Goal: Task Accomplishment & Management: Complete application form

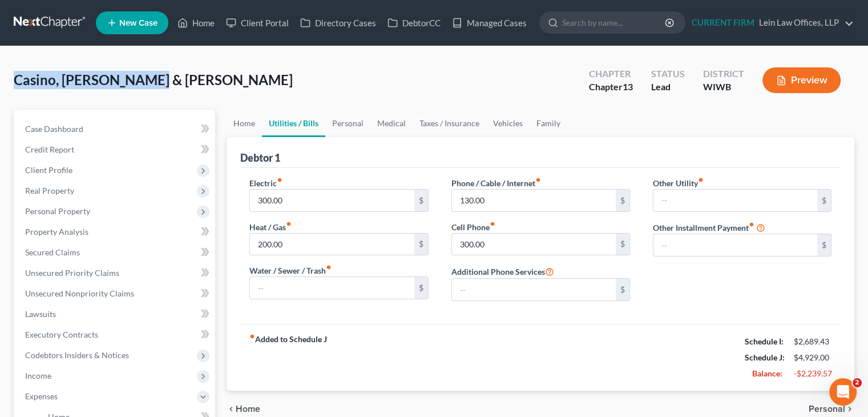
drag, startPoint x: 17, startPoint y: 79, endPoint x: 179, endPoint y: 83, distance: 162.2
click at [179, 82] on div "Casino, [PERSON_NAME] & [PERSON_NAME] Upgraded Chapter Chapter 13 Status Lead D…" at bounding box center [434, 85] width 841 height 50
copy span "Casino, [PERSON_NAME] & [PERSON_NAME]"
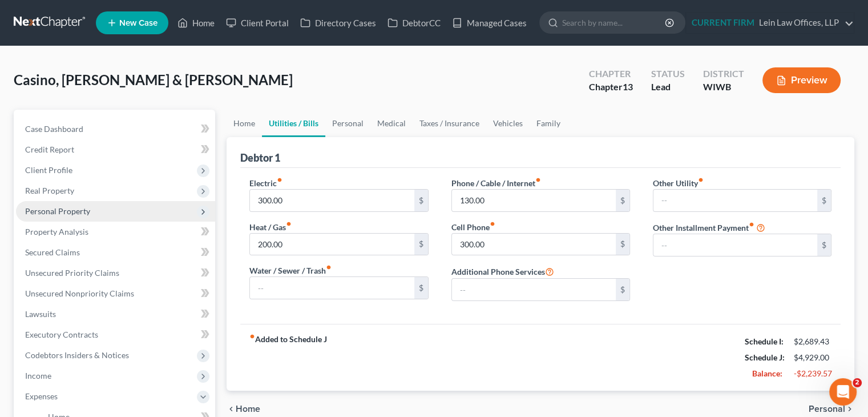
click at [69, 212] on span "Personal Property" at bounding box center [57, 211] width 65 height 10
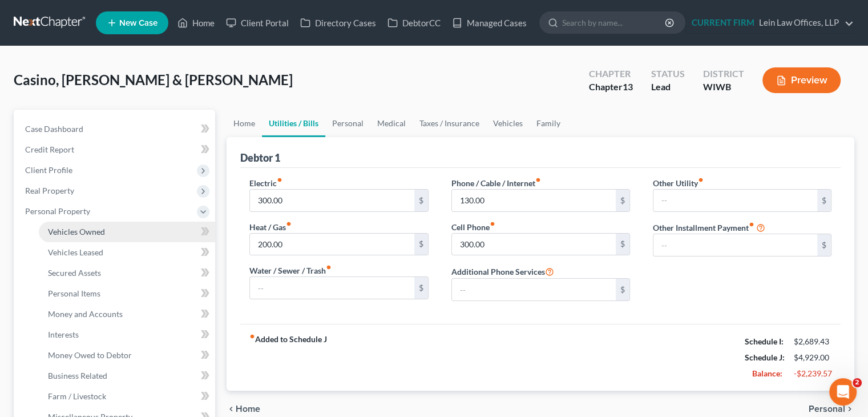
click at [71, 229] on span "Vehicles Owned" at bounding box center [76, 232] width 57 height 10
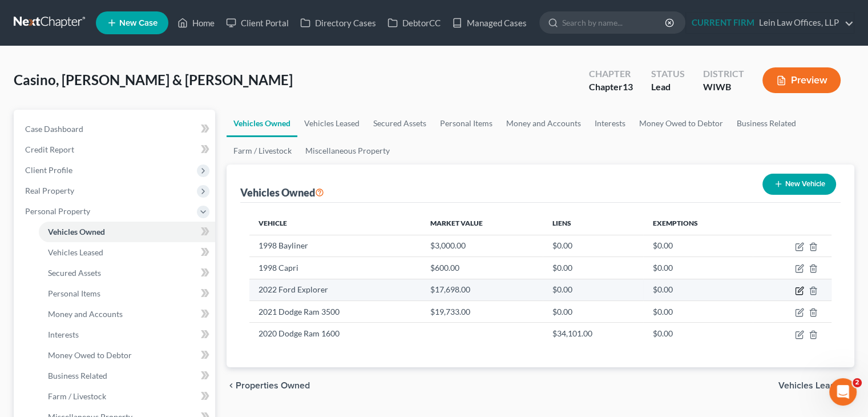
click at [797, 287] on icon "button" at bounding box center [799, 290] width 9 height 9
select select "1"
select select "4"
select select "2"
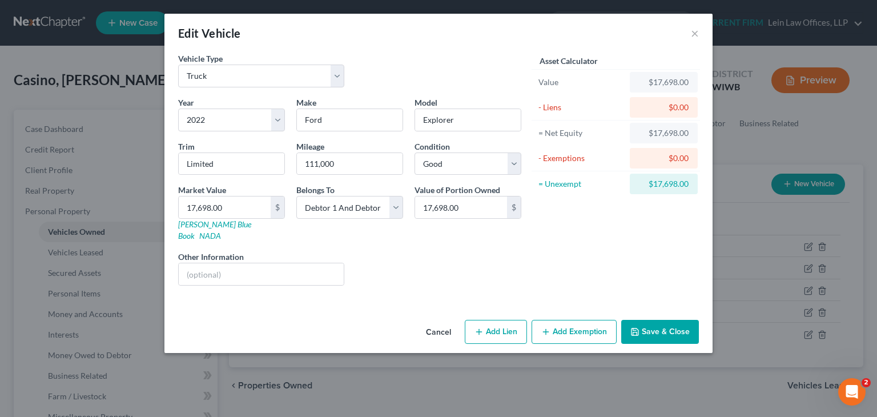
click at [441, 321] on button "Cancel" at bounding box center [438, 332] width 43 height 23
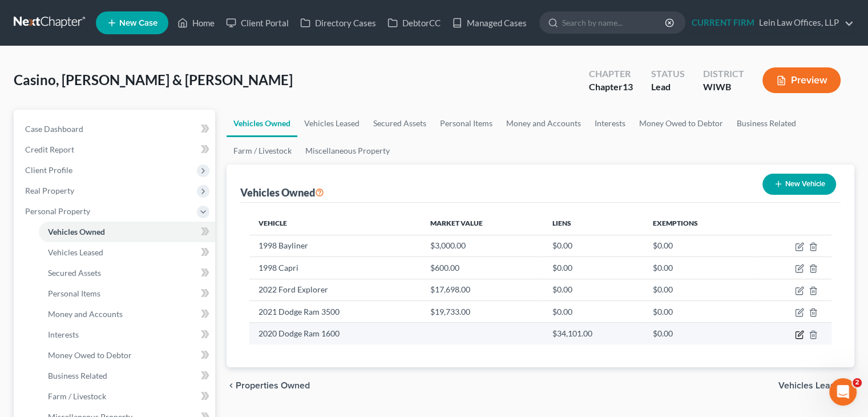
click at [799, 335] on icon "button" at bounding box center [799, 334] width 9 height 9
select select "1"
select select "6"
select select "2"
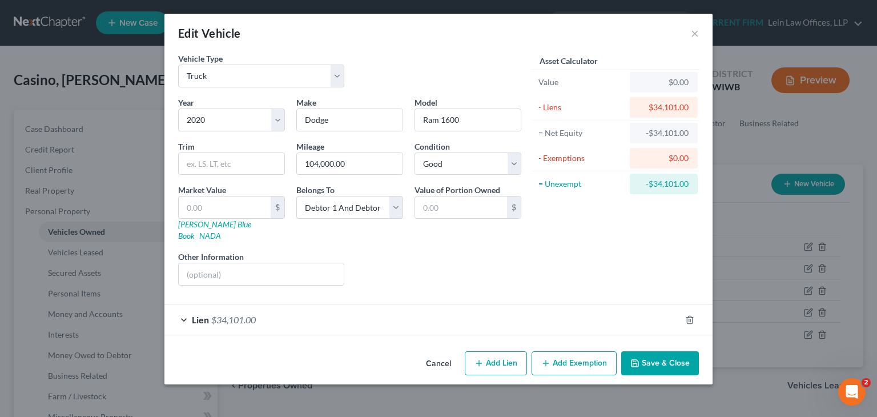
click at [436, 352] on button "Cancel" at bounding box center [438, 363] width 43 height 23
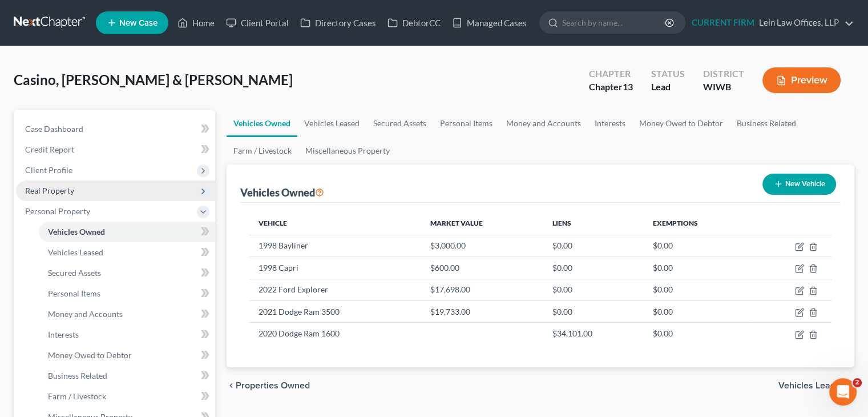
click at [104, 191] on span "Real Property" at bounding box center [115, 190] width 199 height 21
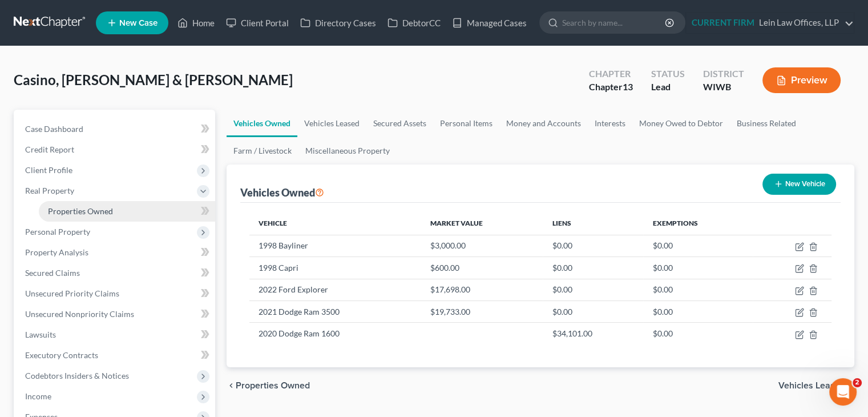
click at [108, 208] on span "Properties Owned" at bounding box center [80, 211] width 65 height 10
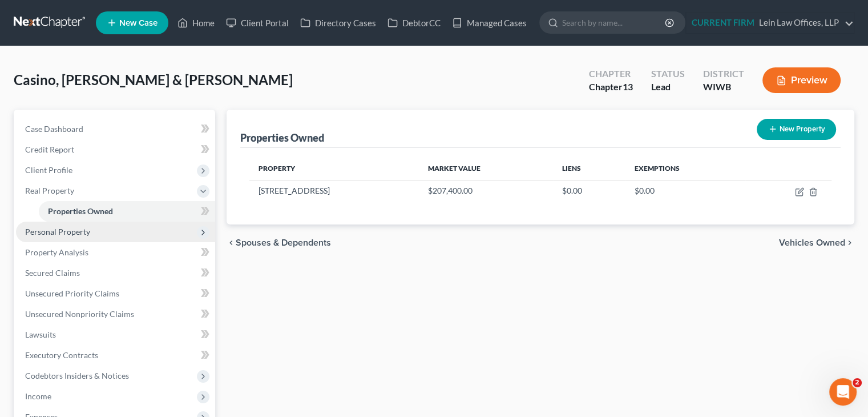
click at [96, 230] on span "Personal Property" at bounding box center [115, 232] width 199 height 21
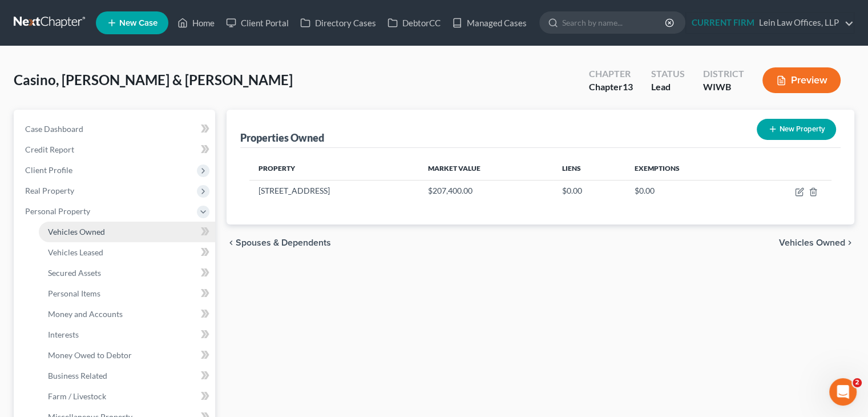
click at [96, 233] on span "Vehicles Owned" at bounding box center [76, 232] width 57 height 10
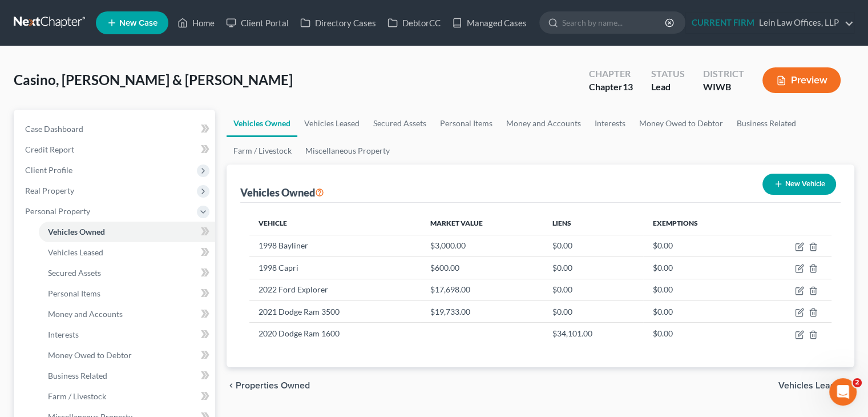
click at [523, 353] on div "Vehicle Market Value Liens Exemptions 1998 Bayliner $3,000.00 $0.00 $0.00 1998 …" at bounding box center [540, 285] width 601 height 164
click at [507, 357] on div "Vehicle Market Value Liens Exemptions 1998 Bayliner $3,000.00 $0.00 $0.00 1998 …" at bounding box center [540, 285] width 601 height 164
click at [809, 385] on span "Vehicles Leased" at bounding box center [812, 385] width 67 height 9
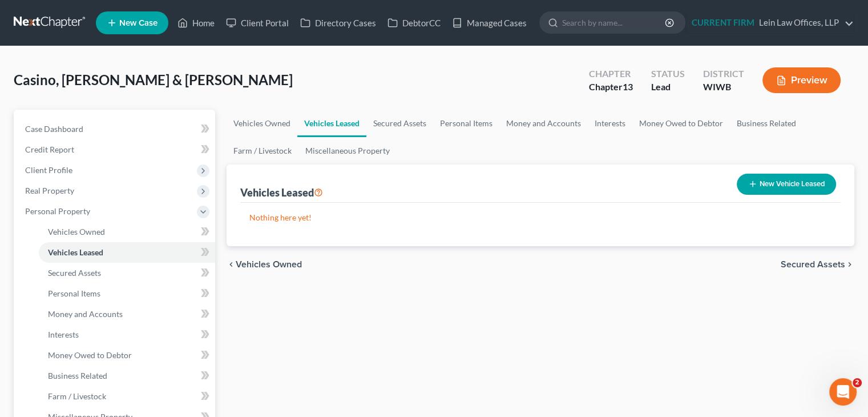
click at [815, 263] on span "Secured Assets" at bounding box center [813, 264] width 65 height 9
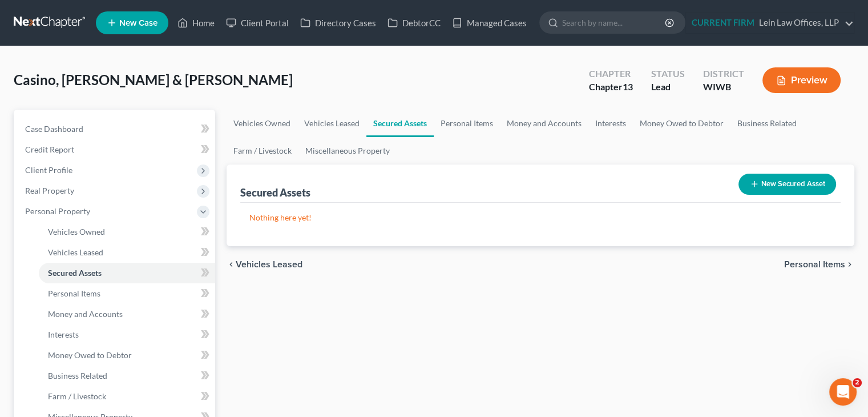
click at [808, 263] on span "Personal Items" at bounding box center [814, 264] width 61 height 9
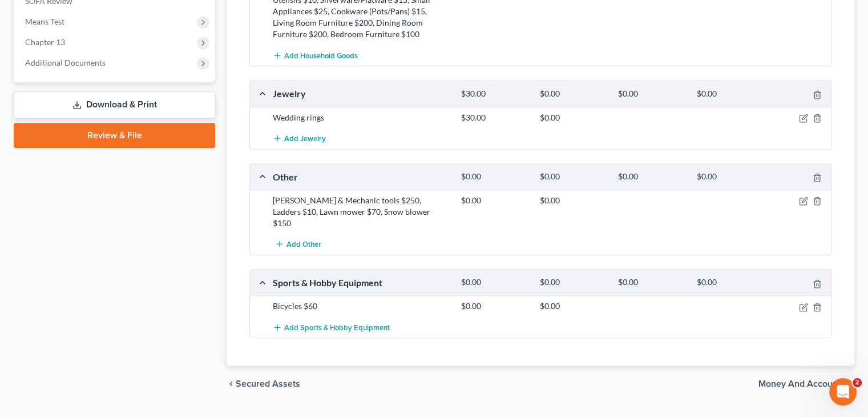
scroll to position [655, 0]
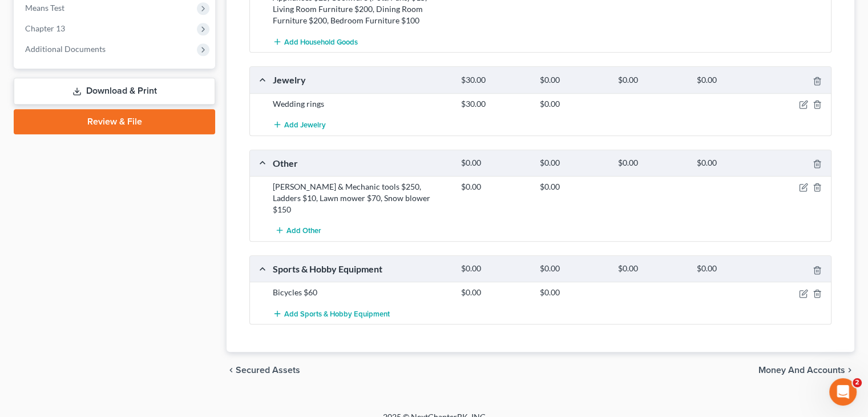
click at [773, 365] on span "Money and Accounts" at bounding box center [802, 369] width 87 height 9
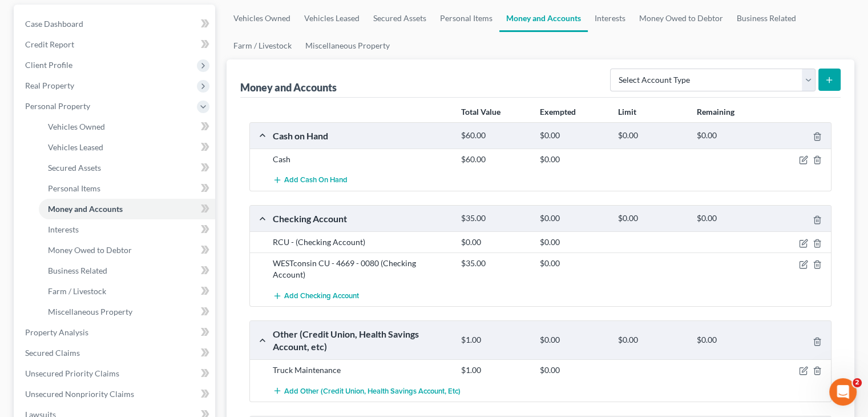
scroll to position [228, 0]
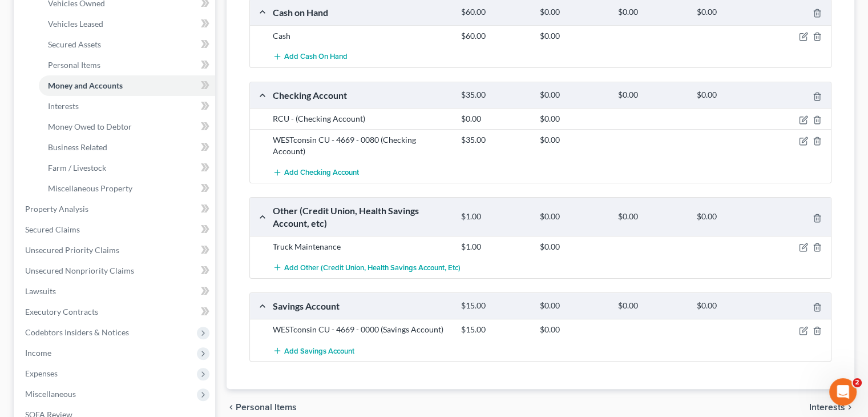
click at [811, 402] on span "Interests" at bounding box center [828, 406] width 36 height 9
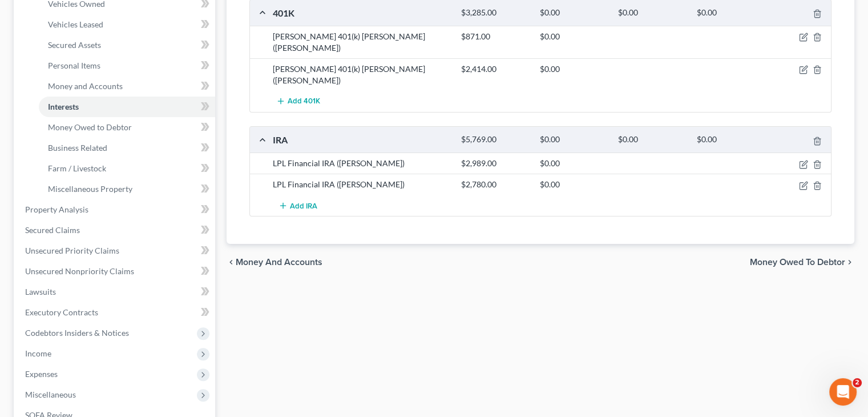
scroll to position [228, 0]
click at [768, 257] on span "Money Owed to Debtor" at bounding box center [797, 261] width 95 height 9
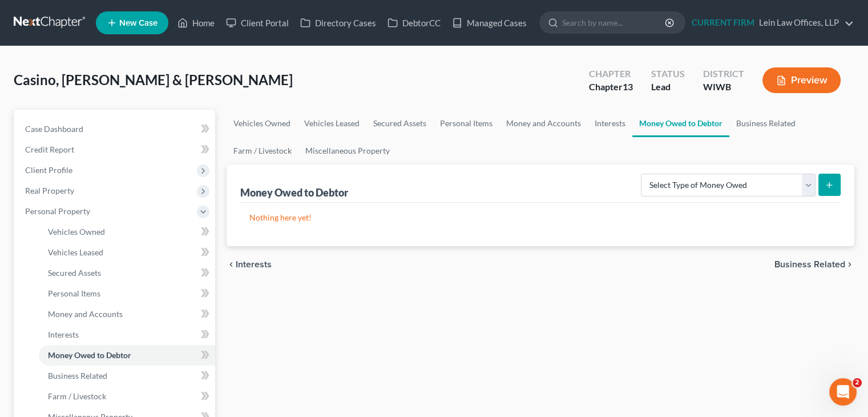
click at [786, 261] on span "Business Related" at bounding box center [810, 264] width 71 height 9
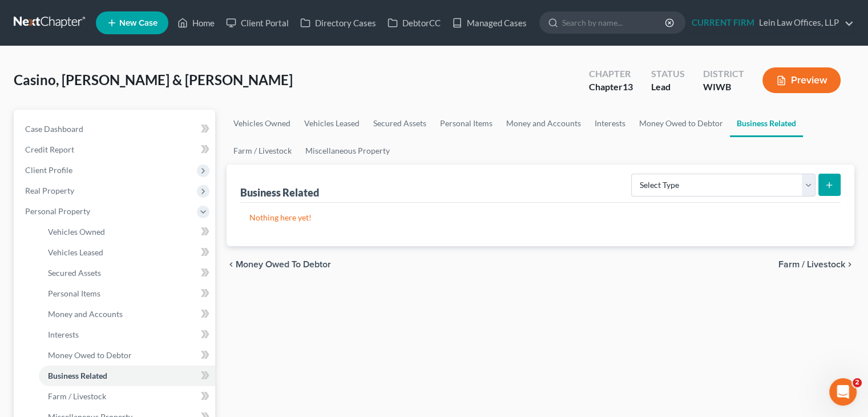
click at [796, 263] on span "Farm / Livestock" at bounding box center [812, 264] width 67 height 9
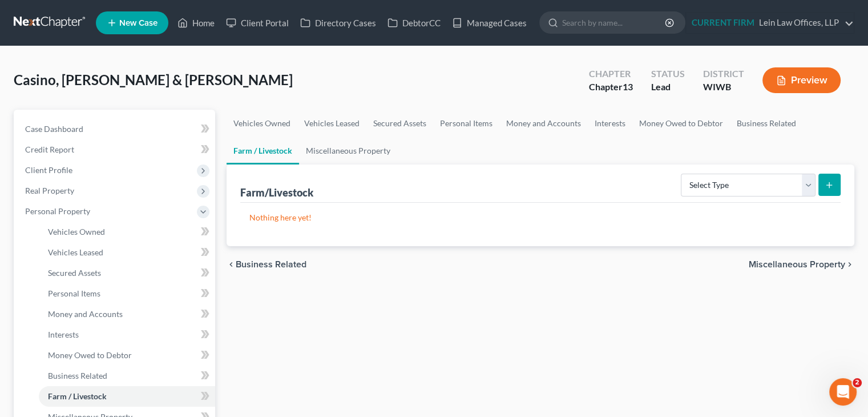
click at [794, 265] on span "Miscellaneous Property" at bounding box center [797, 264] width 96 height 9
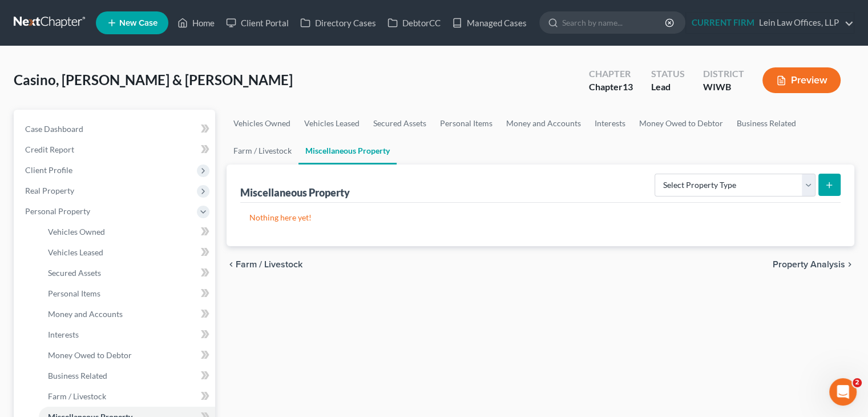
click at [793, 264] on span "Property Analysis" at bounding box center [809, 264] width 73 height 9
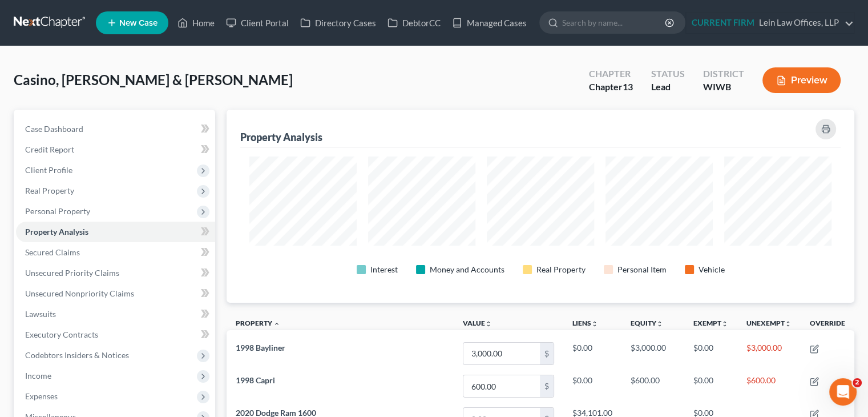
scroll to position [193, 627]
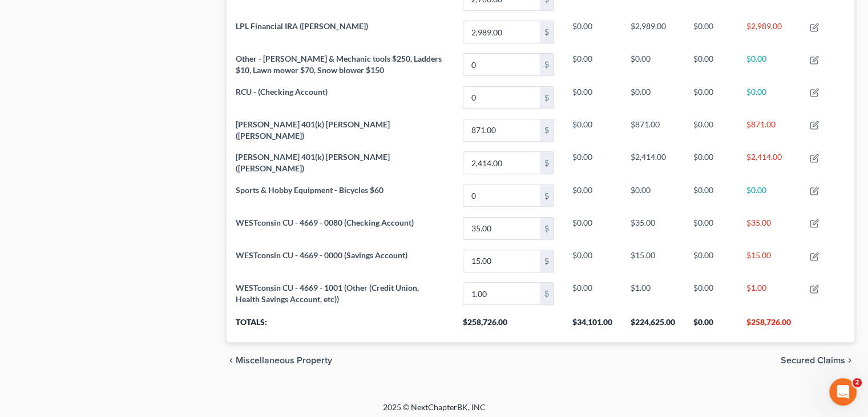
click at [799, 356] on span "Secured Claims" at bounding box center [813, 360] width 65 height 9
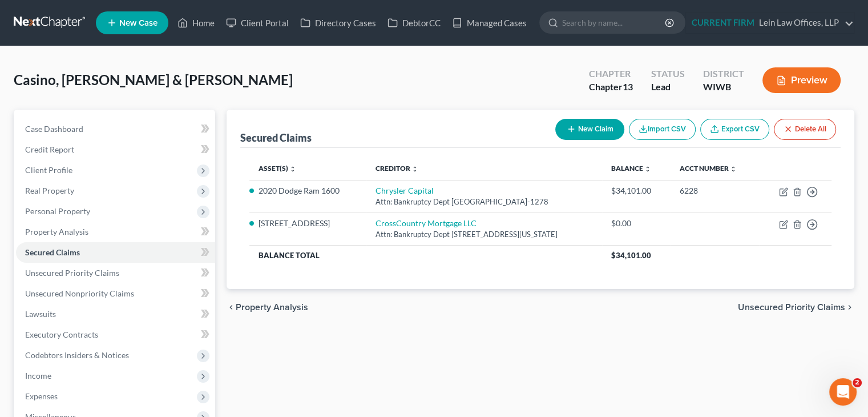
click at [785, 305] on span "Unsecured Priority Claims" at bounding box center [791, 307] width 107 height 9
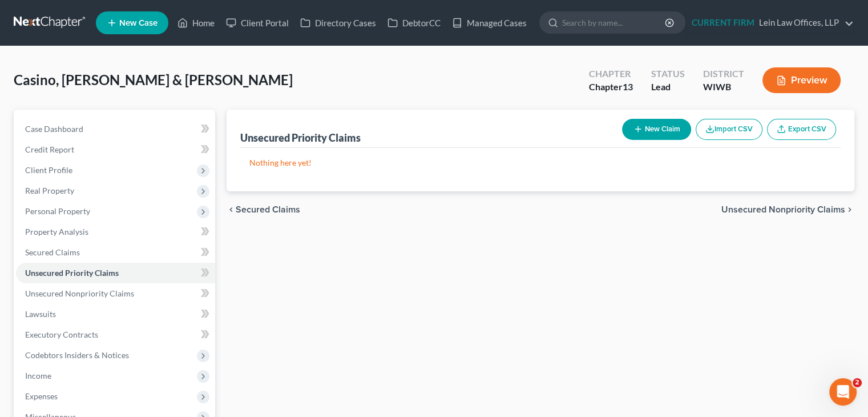
click at [780, 212] on span "Unsecured Nonpriority Claims" at bounding box center [784, 209] width 124 height 9
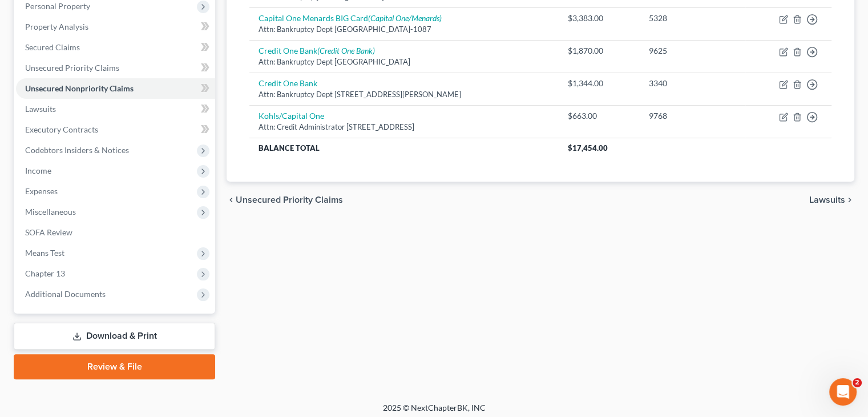
scroll to position [210, 0]
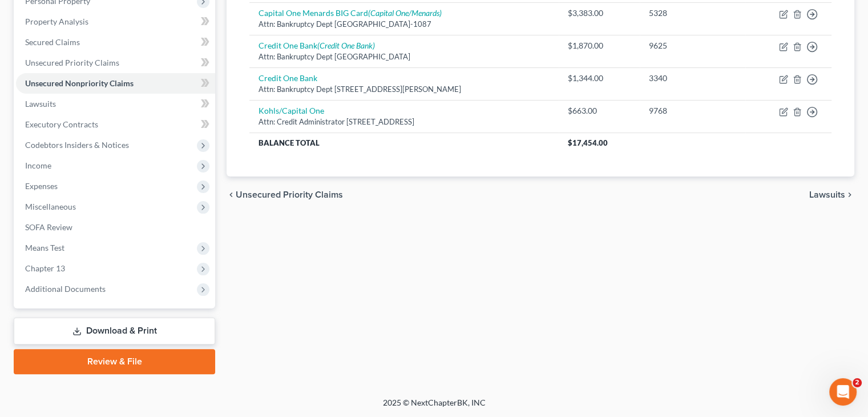
click at [820, 191] on span "Lawsuits" at bounding box center [828, 194] width 36 height 9
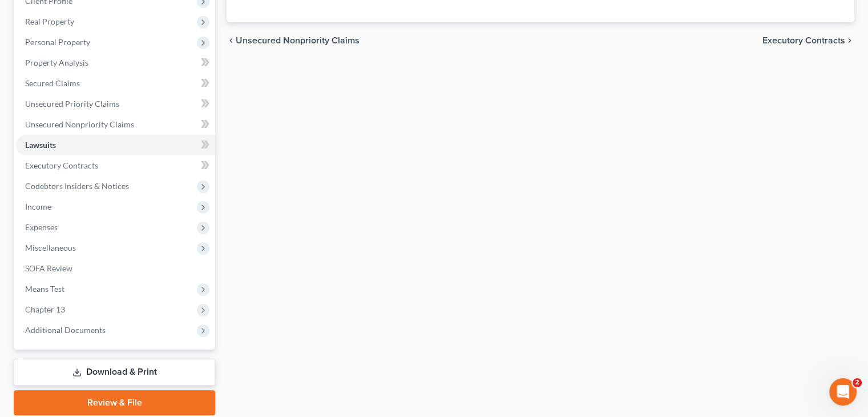
scroll to position [173, 0]
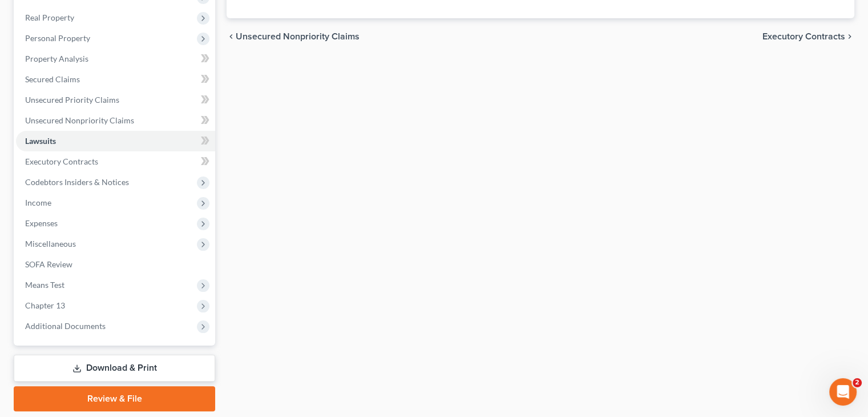
click at [793, 42] on div "chevron_left Unsecured Nonpriority Claims Executory Contracts chevron_right" at bounding box center [541, 36] width 628 height 37
click at [794, 38] on span "Executory Contracts" at bounding box center [804, 36] width 83 height 9
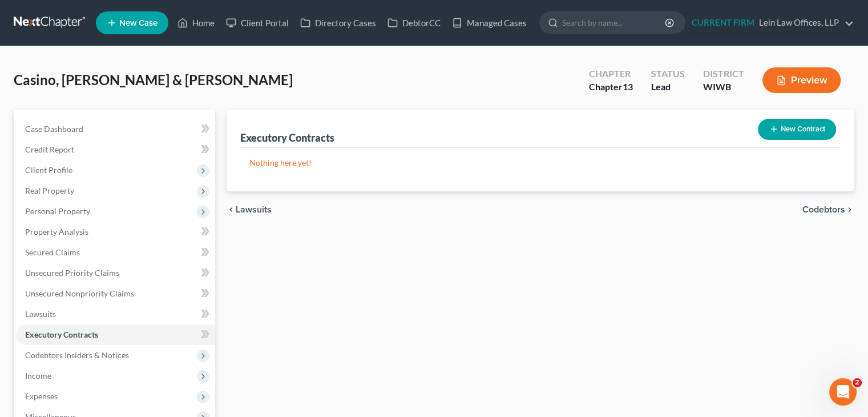
click at [814, 206] on span "Codebtors" at bounding box center [824, 209] width 43 height 9
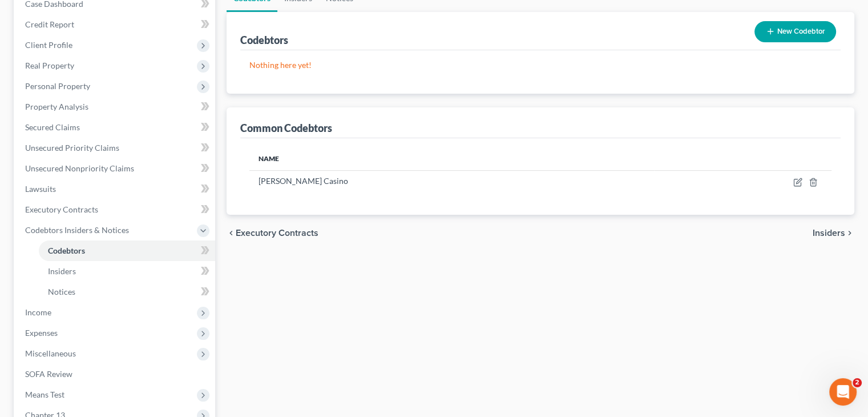
scroll to position [171, 0]
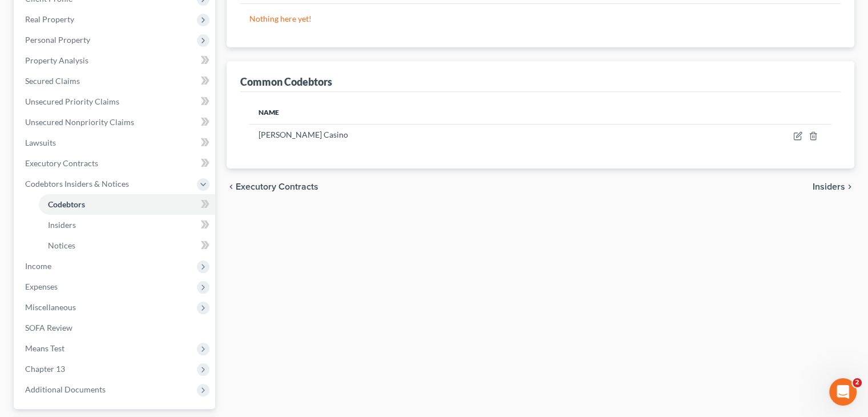
click at [821, 182] on span "Insiders" at bounding box center [829, 186] width 33 height 9
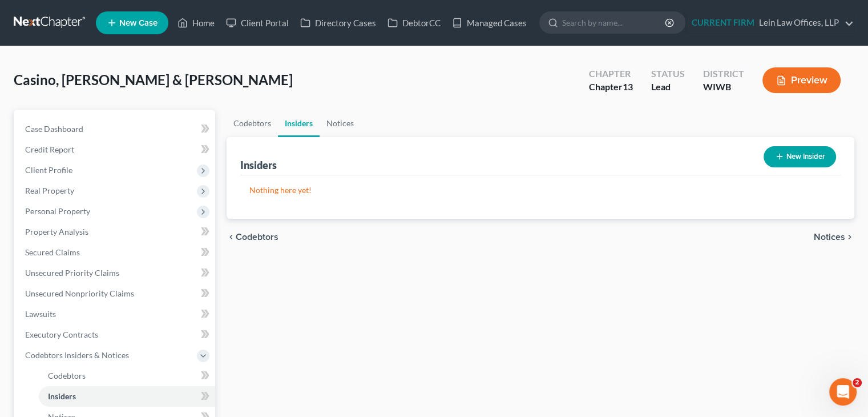
click at [825, 232] on span "Notices" at bounding box center [829, 236] width 31 height 9
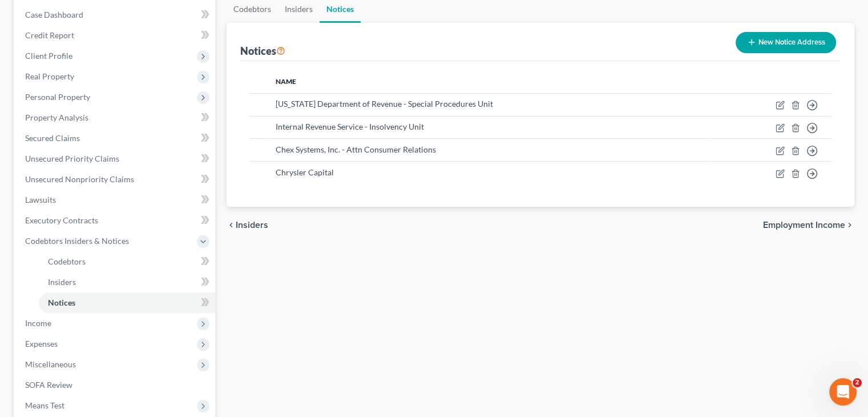
click at [800, 229] on span "Employment Income" at bounding box center [804, 224] width 82 height 9
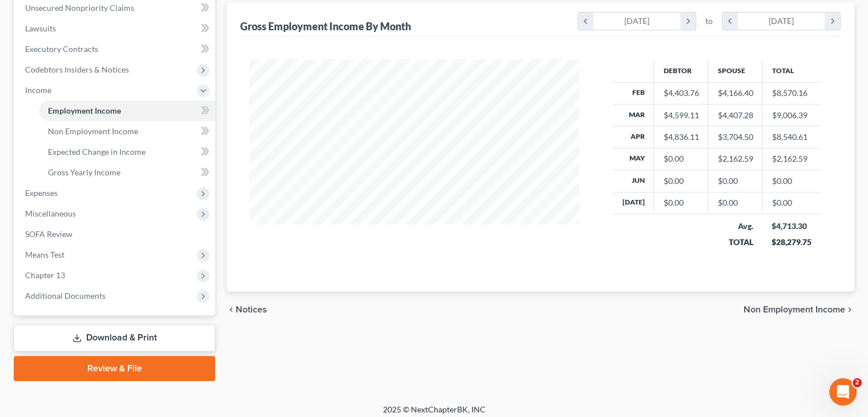
click at [786, 308] on span "Non Employment Income" at bounding box center [795, 309] width 102 height 9
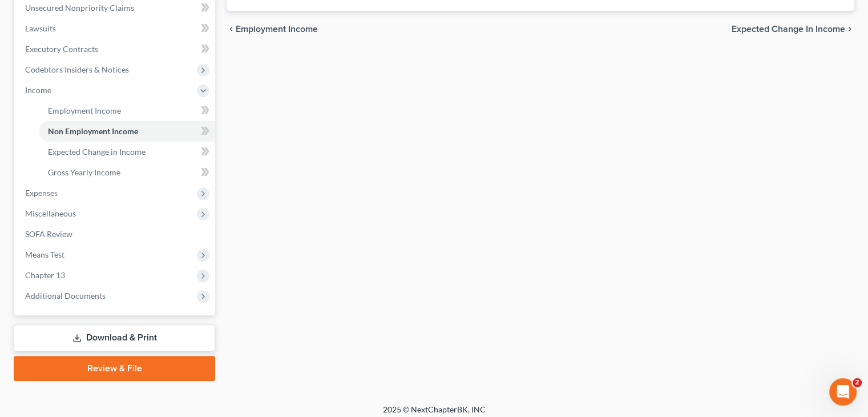
click at [786, 308] on div "Employment Income Non Employment Income Expected Change in Income Gross Yearly …" at bounding box center [540, 102] width 639 height 557
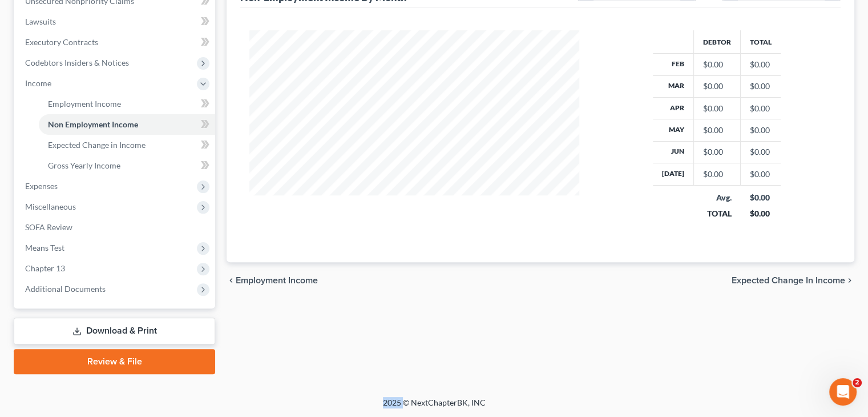
click at [780, 281] on span "Expected Change in Income" at bounding box center [789, 280] width 114 height 9
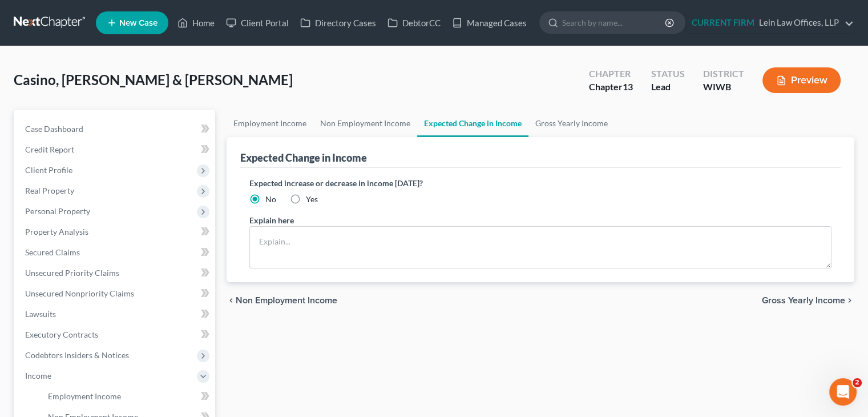
click at [780, 298] on span "Gross Yearly Income" at bounding box center [803, 300] width 83 height 9
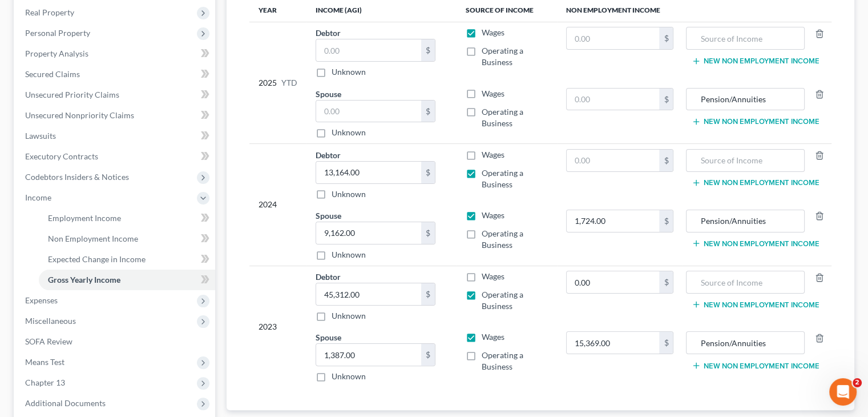
click at [482, 95] on label "Wages" at bounding box center [493, 93] width 23 height 11
click at [486, 95] on input "Wages" at bounding box center [489, 91] width 7 height 7
checkbox input "true"
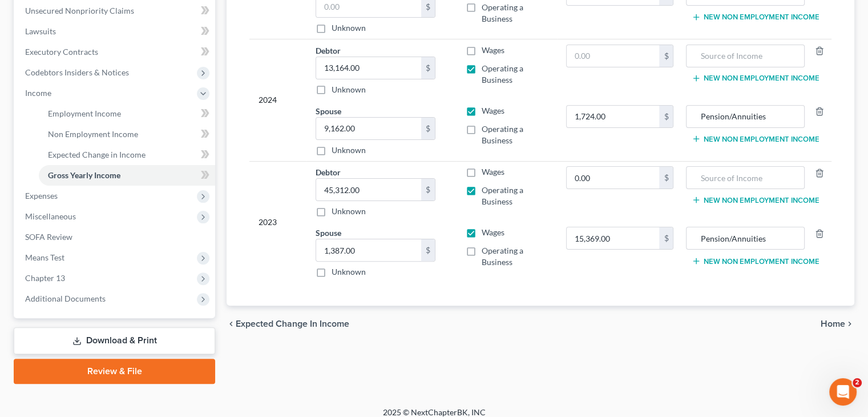
scroll to position [292, 0]
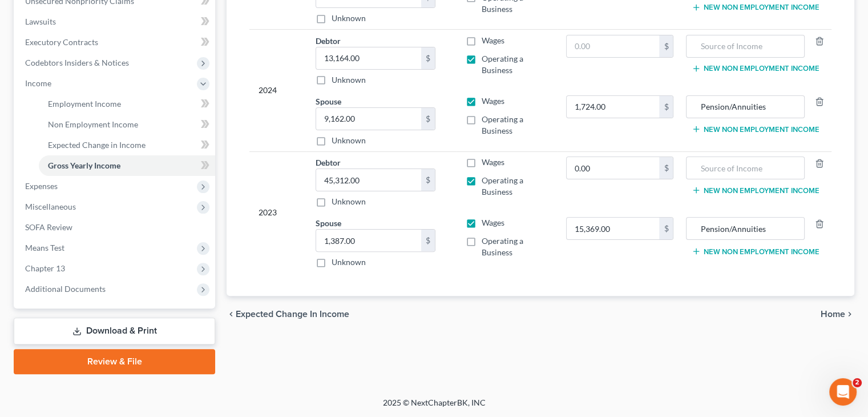
click at [826, 309] on span "Home" at bounding box center [833, 313] width 25 height 9
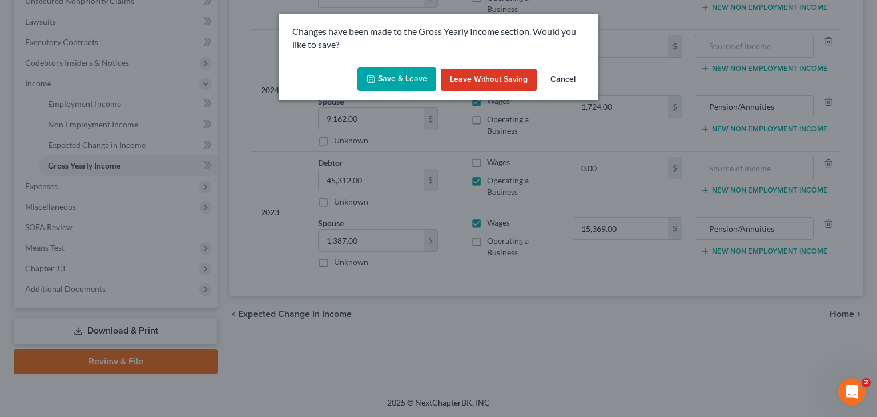
click at [386, 76] on button "Save & Leave" at bounding box center [396, 79] width 79 height 24
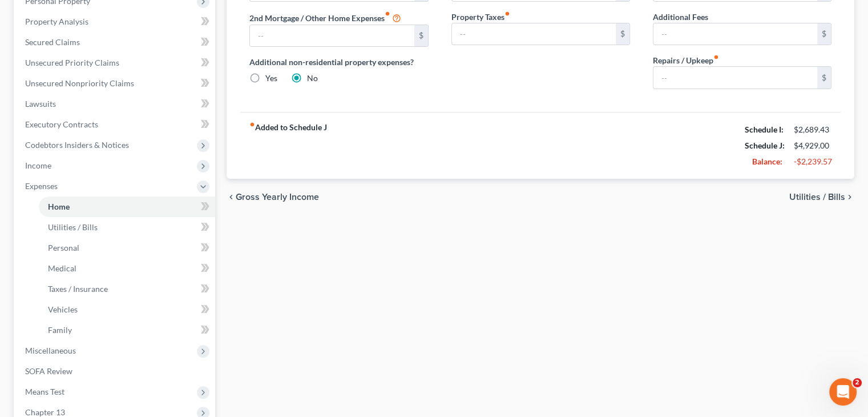
scroll to position [228, 0]
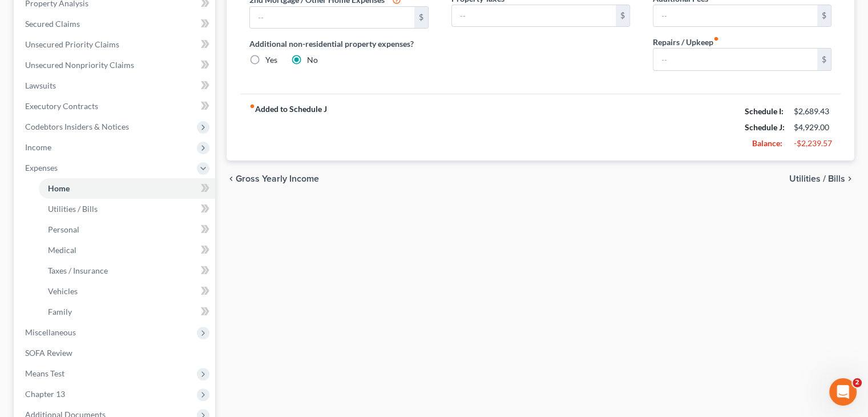
click at [817, 177] on span "Utilities / Bills" at bounding box center [818, 178] width 56 height 9
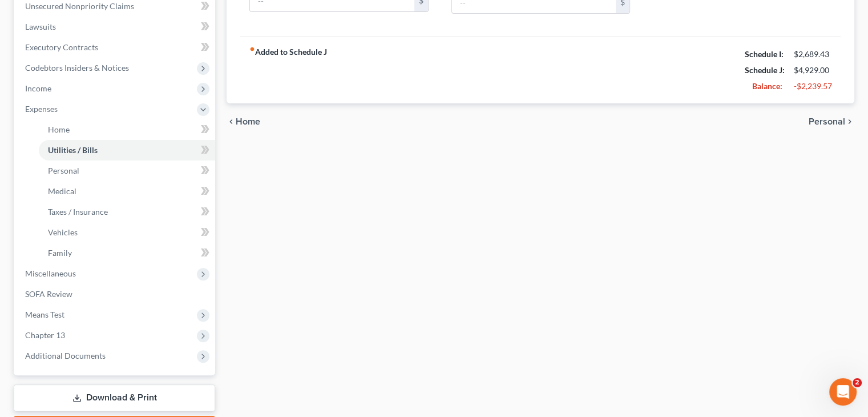
scroll to position [343, 0]
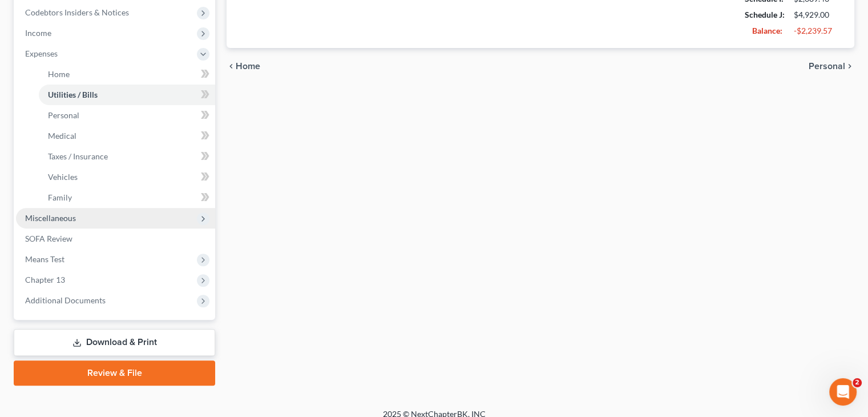
click at [79, 218] on span "Miscellaneous" at bounding box center [115, 218] width 199 height 21
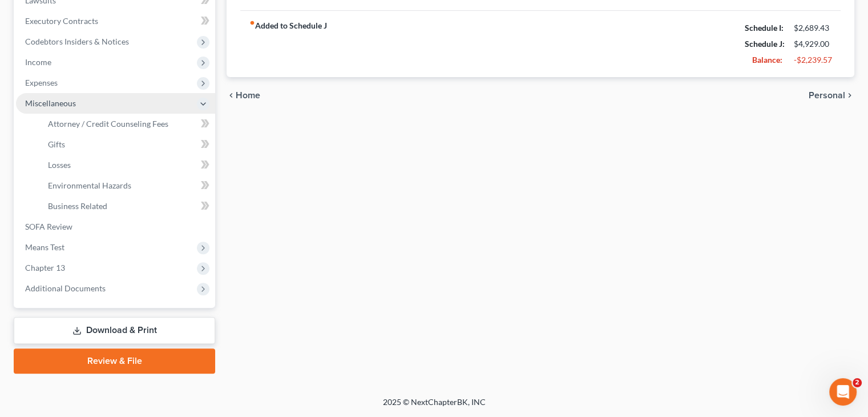
scroll to position [313, 0]
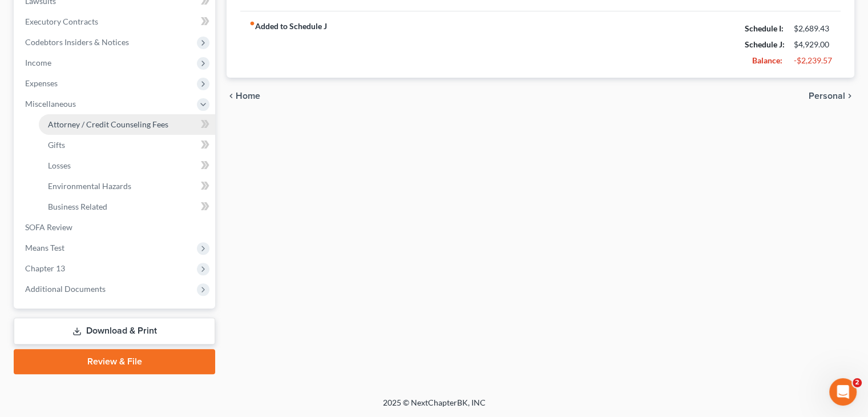
click at [102, 126] on span "Attorney / Credit Counseling Fees" at bounding box center [108, 124] width 120 height 10
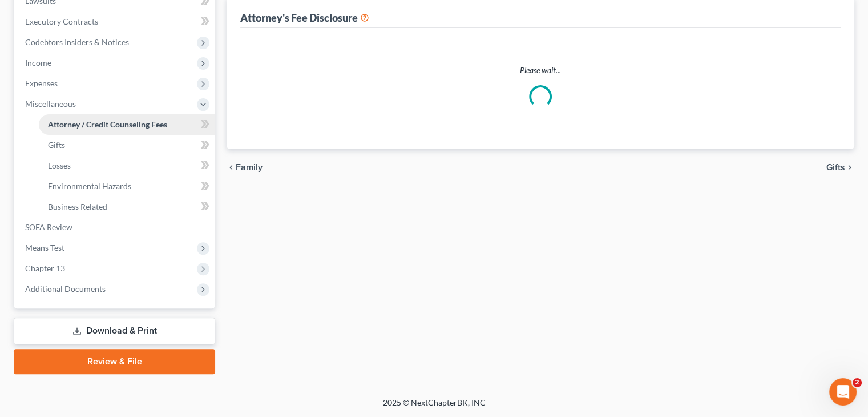
scroll to position [178, 0]
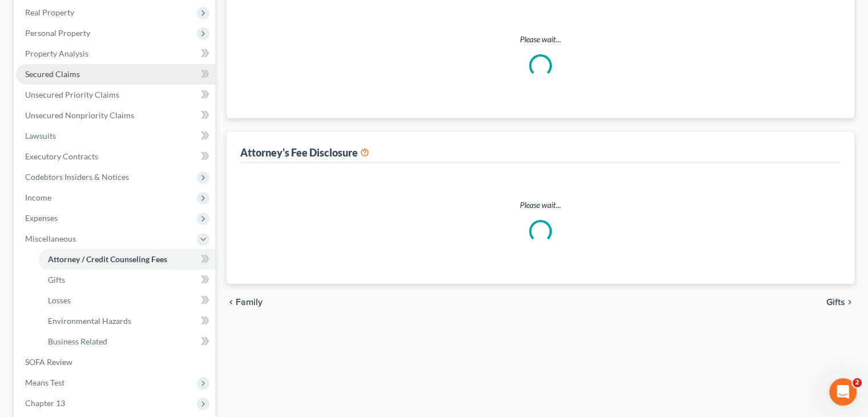
select select "1"
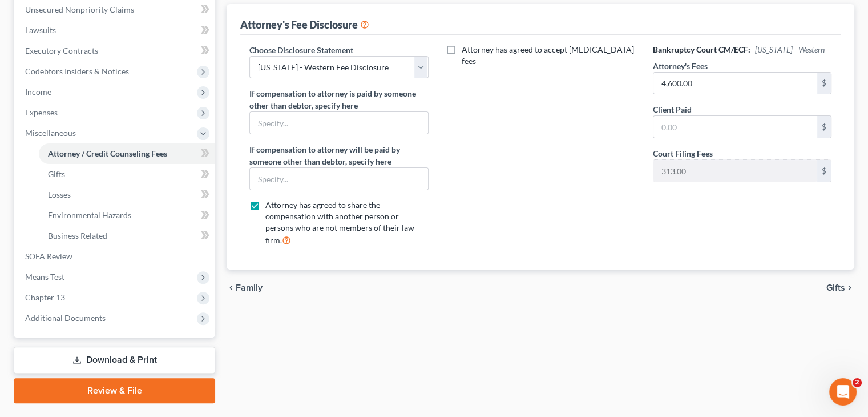
scroll to position [285, 0]
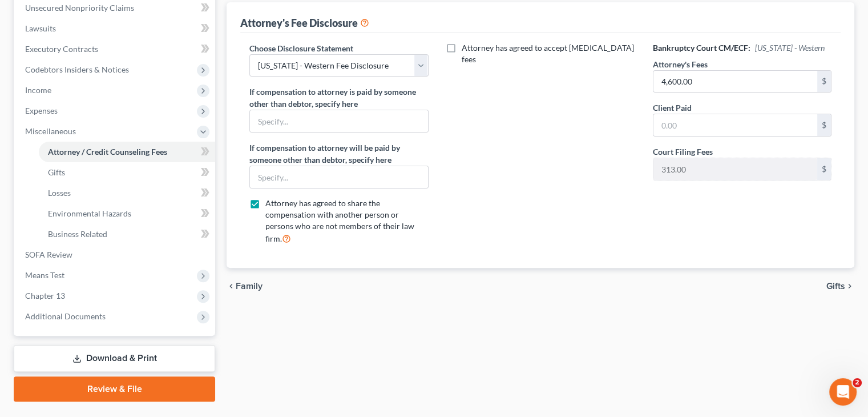
click at [834, 268] on div "chevron_left Family Gifts chevron_right" at bounding box center [541, 286] width 628 height 37
click at [834, 281] on span "Gifts" at bounding box center [836, 285] width 19 height 9
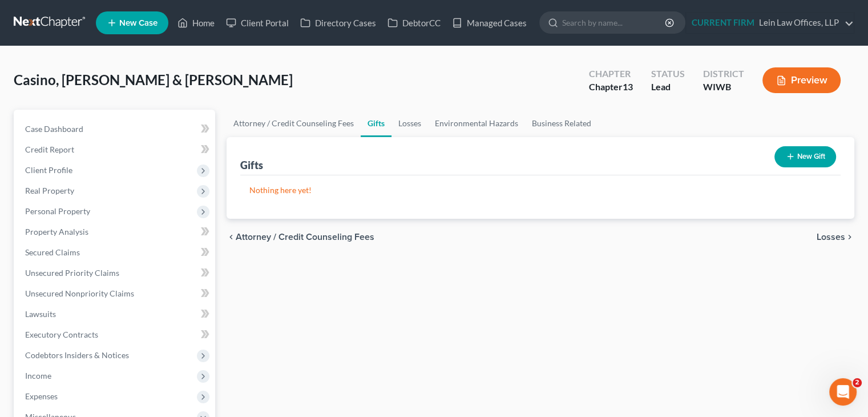
click at [830, 240] on span "Losses" at bounding box center [831, 236] width 29 height 9
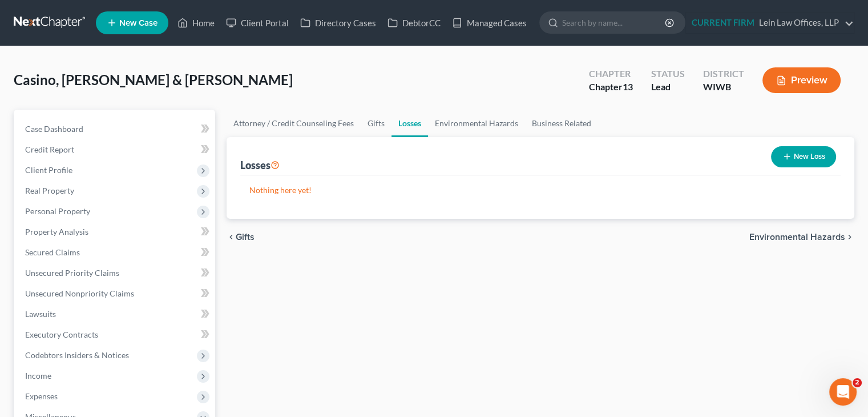
click at [828, 237] on span "Environmental Hazards" at bounding box center [798, 236] width 96 height 9
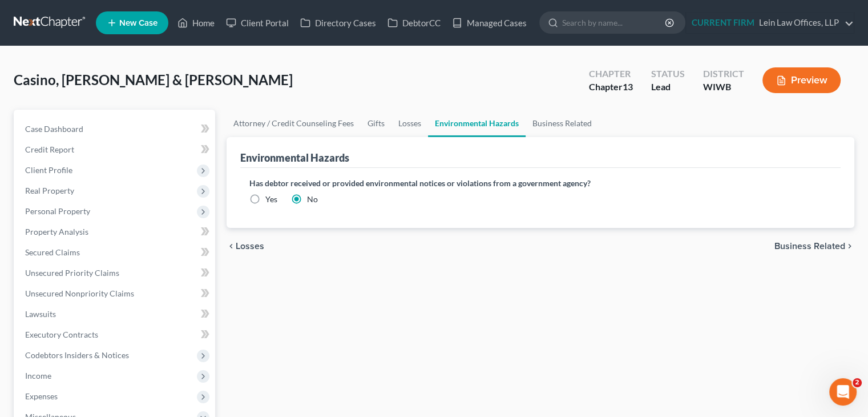
click at [828, 237] on div "chevron_left Losses Business Related chevron_right" at bounding box center [541, 246] width 628 height 37
click at [825, 244] on span "Business Related" at bounding box center [810, 245] width 71 height 9
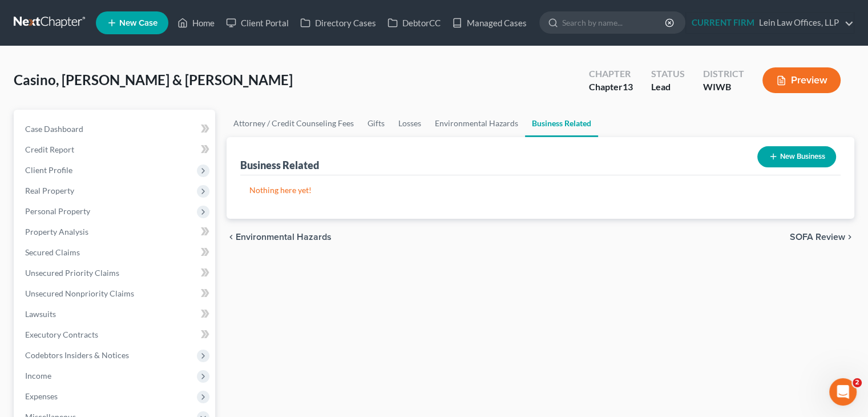
click at [825, 240] on span "SOFA Review" at bounding box center [817, 236] width 55 height 9
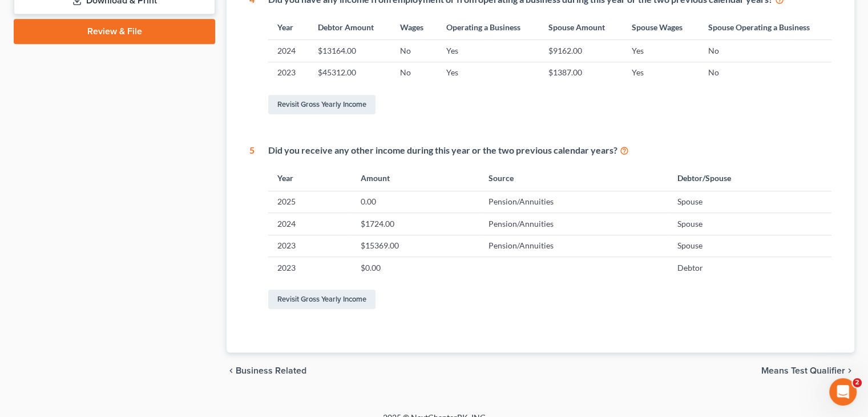
scroll to position [554, 0]
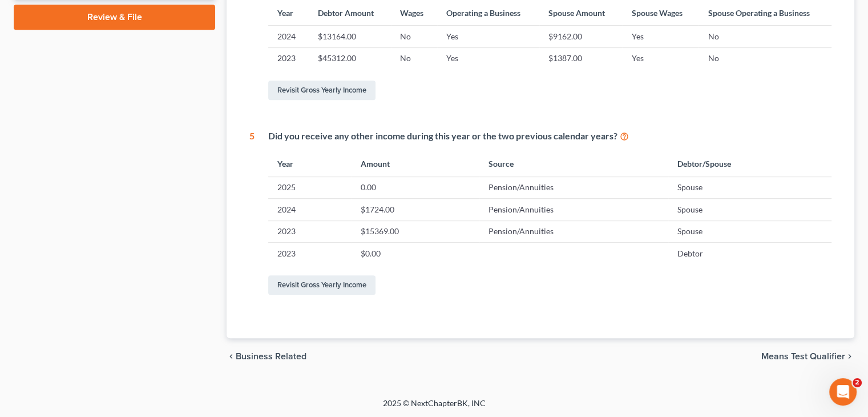
click at [798, 355] on span "Means Test Qualifier" at bounding box center [804, 356] width 84 height 9
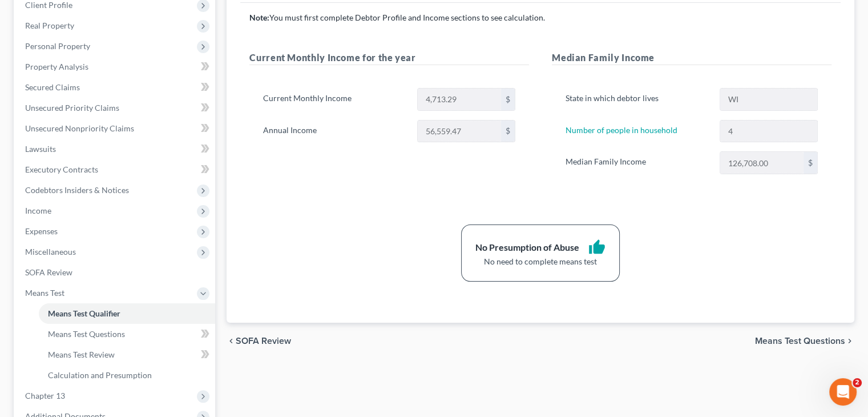
scroll to position [171, 0]
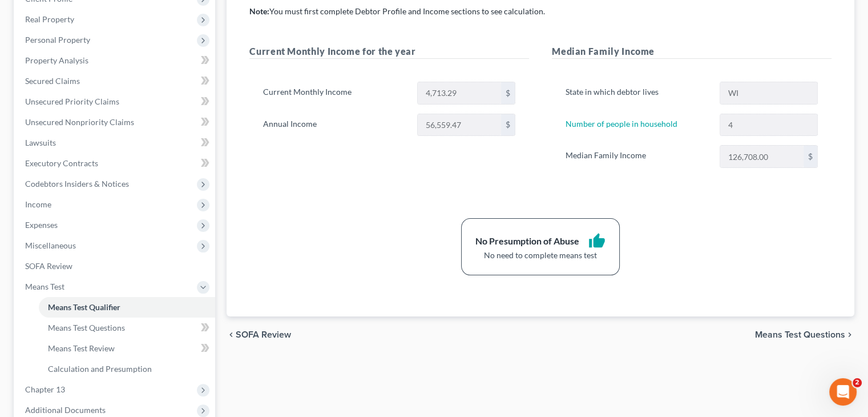
click at [787, 330] on span "Means Test Questions" at bounding box center [800, 334] width 90 height 9
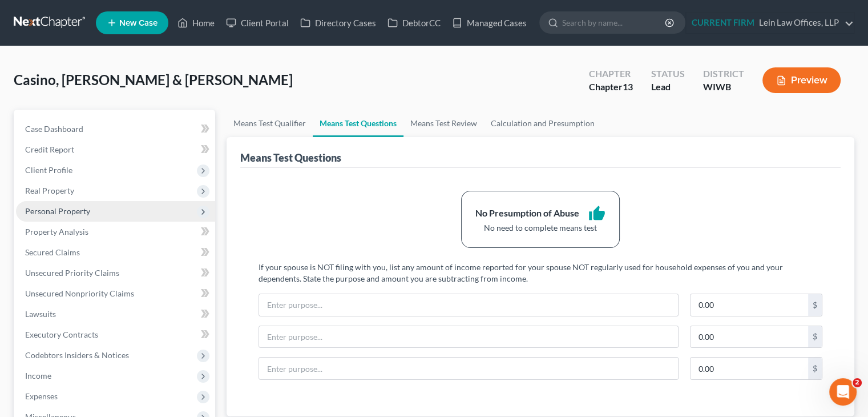
click at [53, 211] on span "Personal Property" at bounding box center [57, 211] width 65 height 10
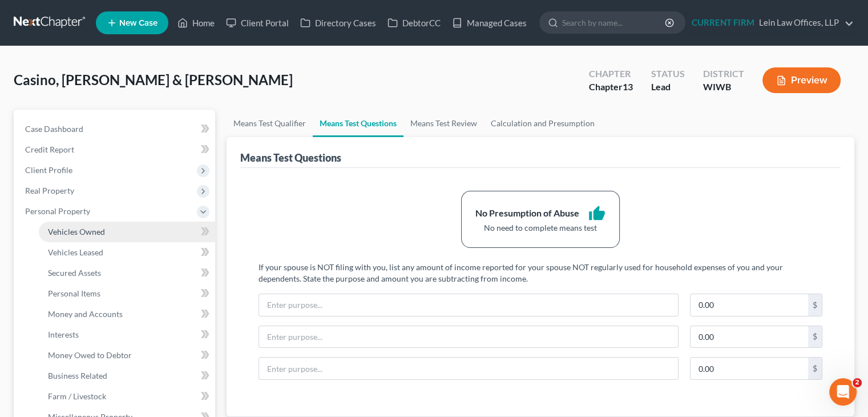
click at [72, 233] on span "Vehicles Owned" at bounding box center [76, 232] width 57 height 10
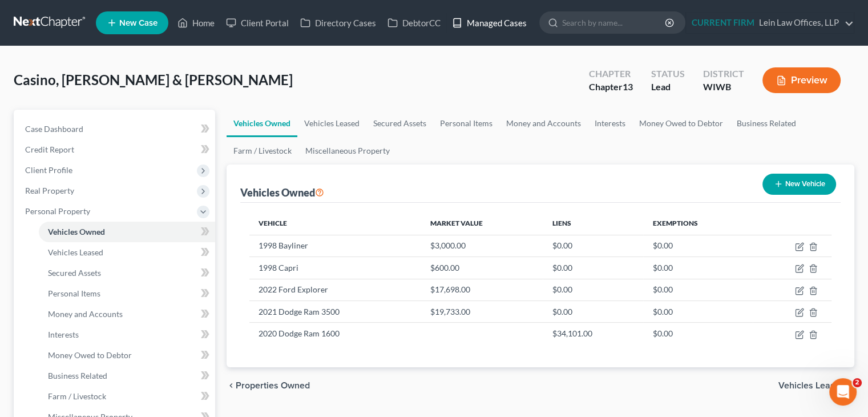
click at [496, 23] on link "Managed Cases" at bounding box center [489, 23] width 86 height 21
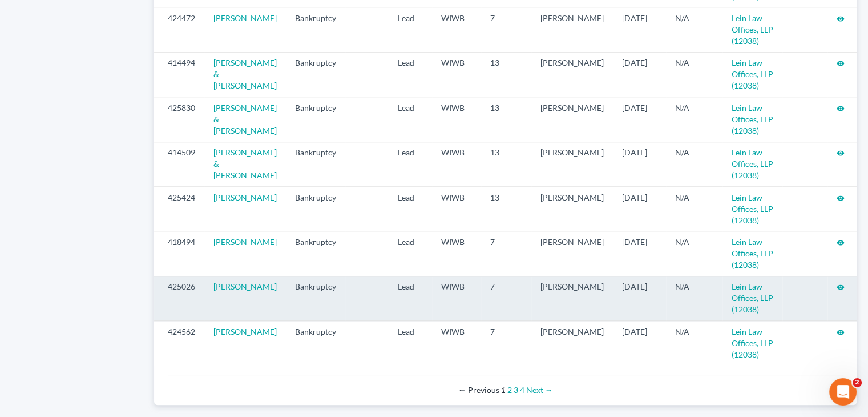
scroll to position [1247, 0]
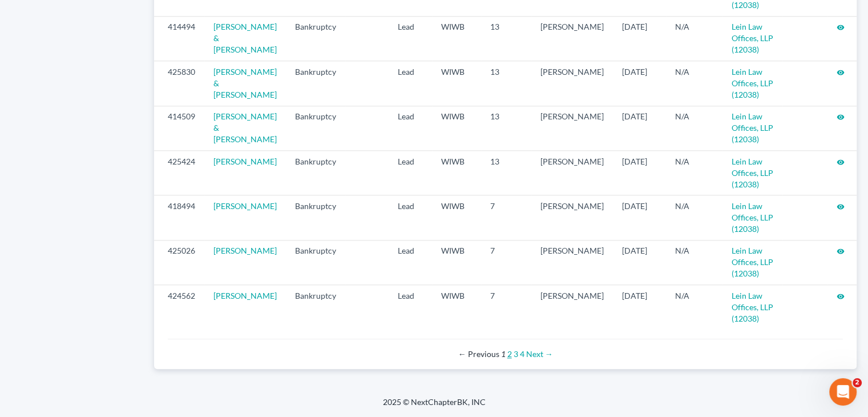
click at [509, 353] on link "2" at bounding box center [510, 354] width 5 height 10
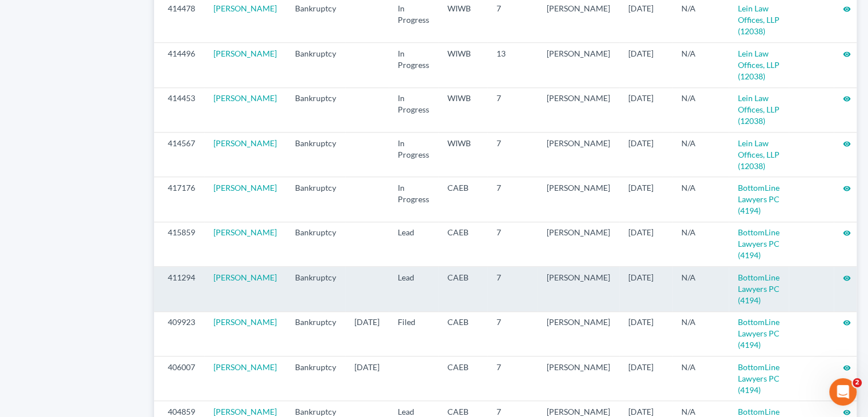
scroll to position [1199, 0]
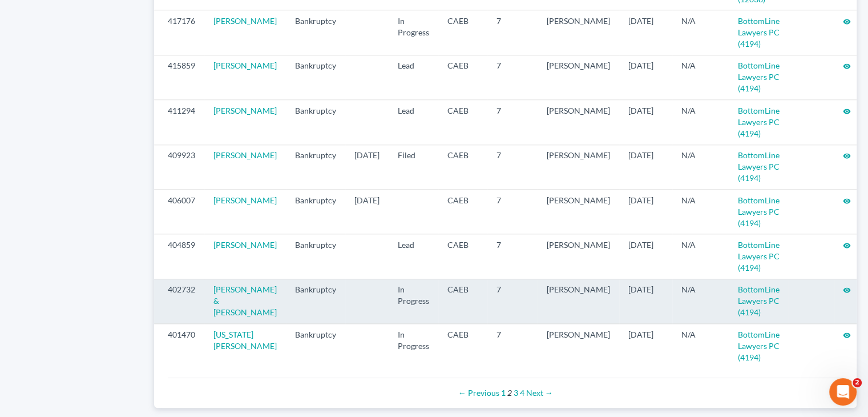
click at [843, 294] on icon "visibility" at bounding box center [847, 290] width 8 height 8
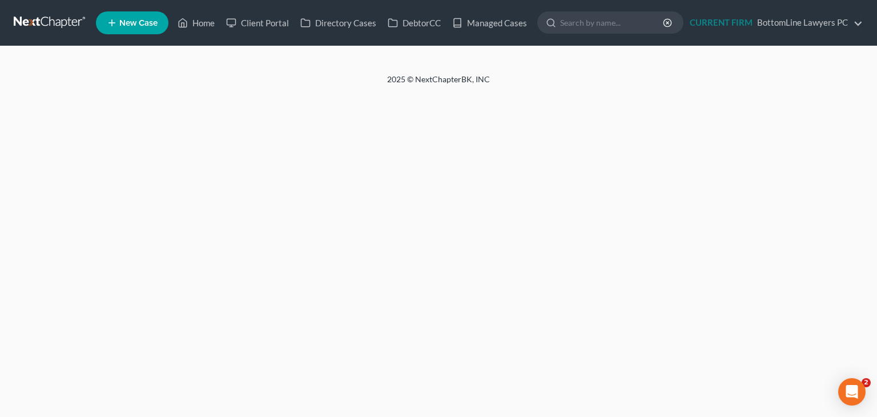
select select "3"
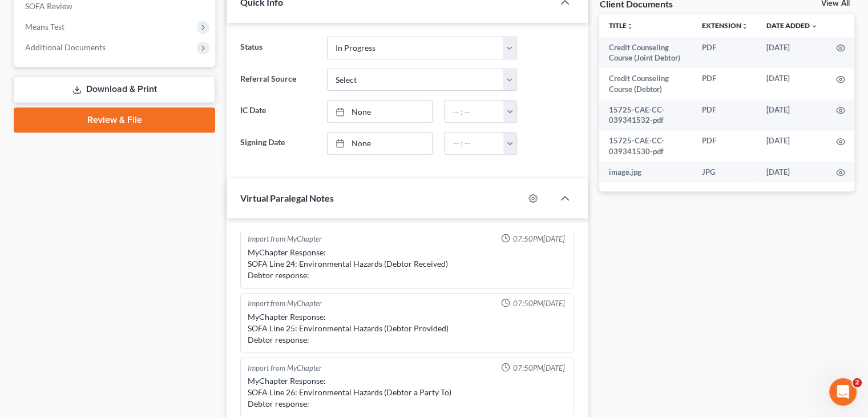
scroll to position [457, 0]
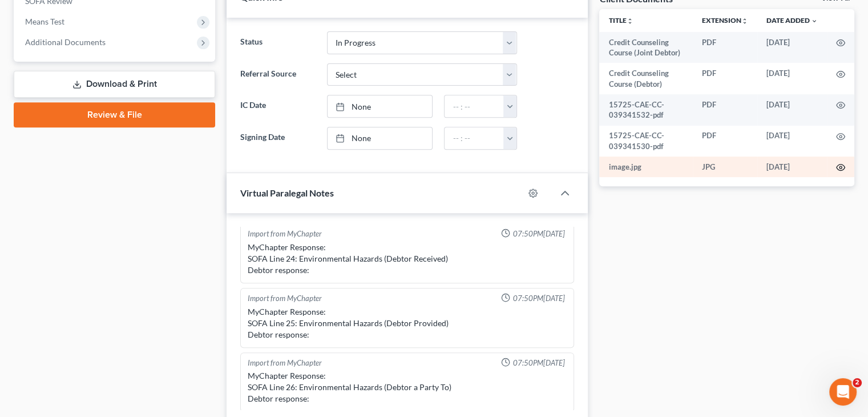
click at [841, 167] on icon "button" at bounding box center [840, 167] width 9 height 9
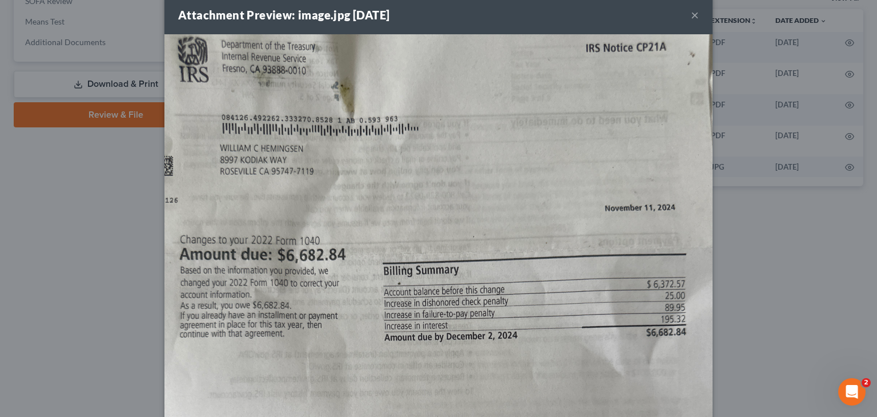
scroll to position [0, 0]
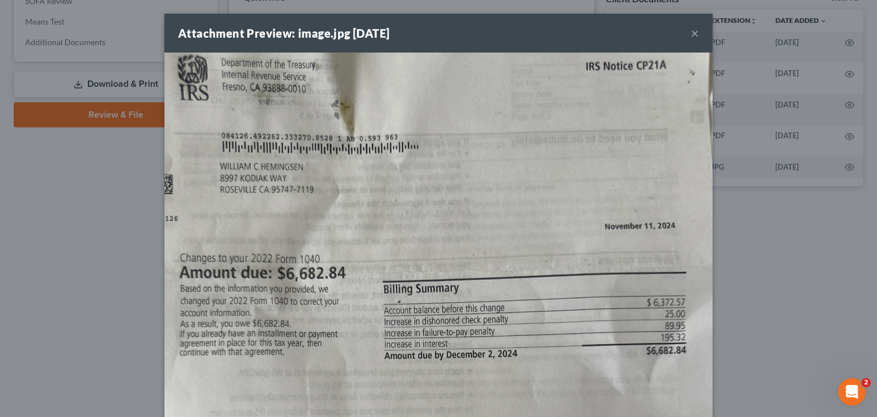
click at [691, 35] on button "×" at bounding box center [695, 33] width 8 height 14
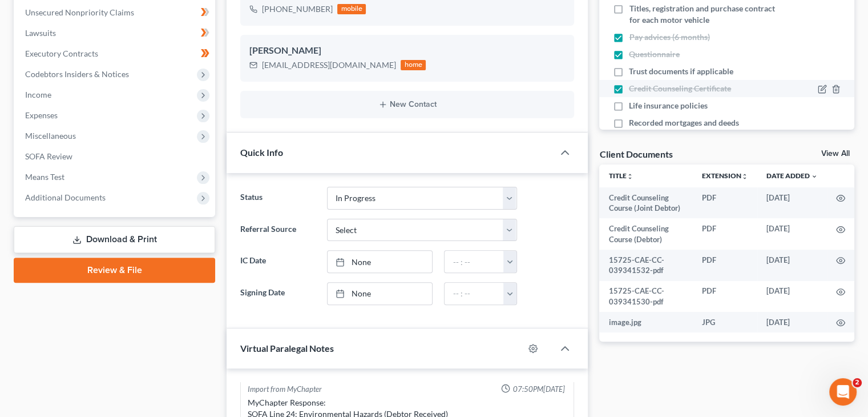
scroll to position [285, 0]
